Goal: Task Accomplishment & Management: Use online tool/utility

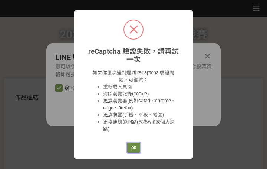
click at [132, 147] on button "OK" at bounding box center [133, 148] width 13 height 10
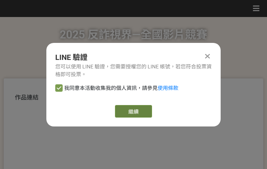
click at [135, 109] on button "繼續" at bounding box center [133, 111] width 37 height 13
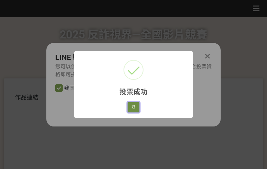
click at [133, 110] on button "好" at bounding box center [133, 107] width 12 height 10
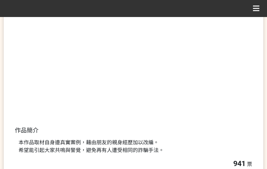
scroll to position [142, 0]
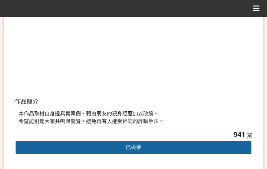
click at [185, 122] on div "本作品取材自身邊真實案例，藉由朋友的親身經歷加以改編。 希望能引起大家共鳴與警覺，避免再有人遭受相同的詐騙手法。" at bounding box center [134, 118] width 230 height 16
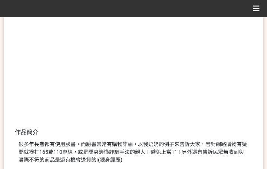
scroll to position [222, 0]
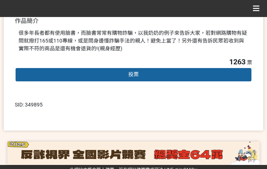
click at [151, 76] on div "投票" at bounding box center [133, 74] width 237 height 15
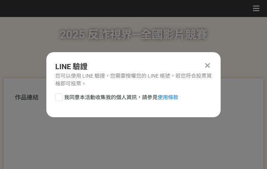
click at [106, 98] on span "我同意本活動收集我的個人資訊，請參見 使用條款" at bounding box center [121, 98] width 114 height 8
click at [60, 98] on input "我同意本活動收集我的個人資訊，請參見 使用條款" at bounding box center [58, 97] width 5 height 5
checkbox input "false"
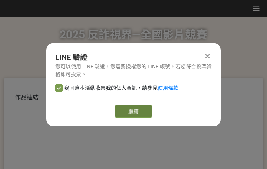
click at [131, 112] on link "繼續" at bounding box center [133, 111] width 37 height 13
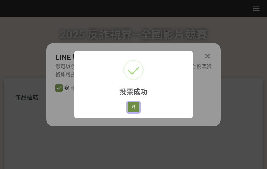
click at [130, 109] on button "好" at bounding box center [133, 107] width 12 height 10
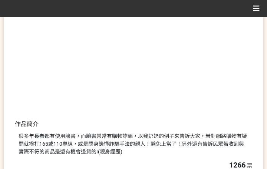
scroll to position [159, 0]
